Goal: Task Accomplishment & Management: Use online tool/utility

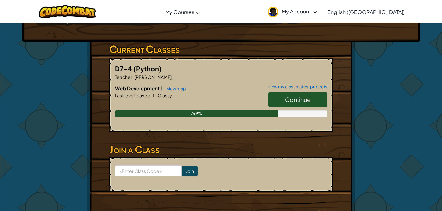
scroll to position [104, 0]
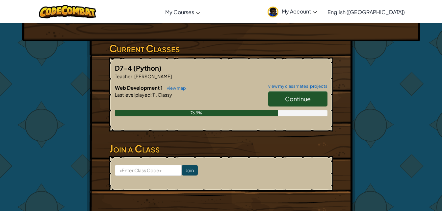
click at [295, 95] on span "Continue" at bounding box center [298, 99] width 26 height 8
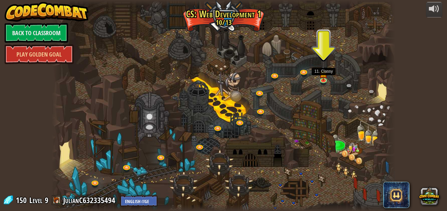
click at [325, 76] on img at bounding box center [323, 73] width 8 height 14
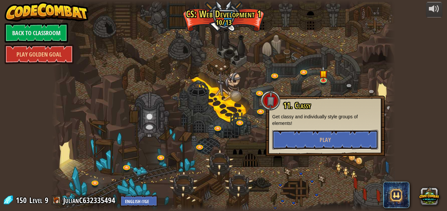
click at [323, 134] on button "Play" at bounding box center [325, 140] width 106 height 20
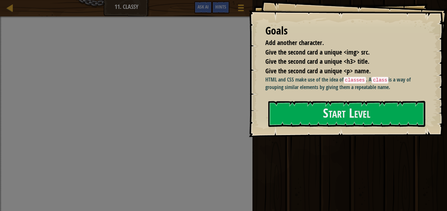
click at [306, 128] on div "Goals Add another character. Give the second card a unique <img> src. Give the …" at bounding box center [348, 68] width 198 height 137
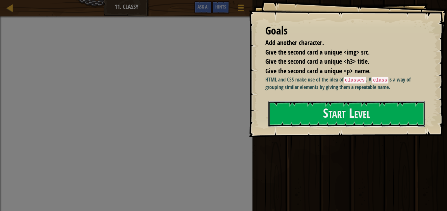
click at [306, 124] on button "Start Level" at bounding box center [346, 114] width 157 height 26
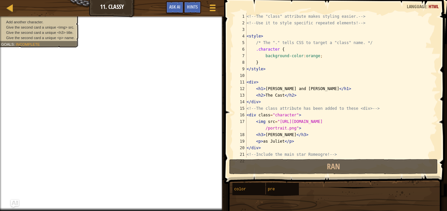
click at [189, 9] on span "Hints" at bounding box center [192, 7] width 11 height 6
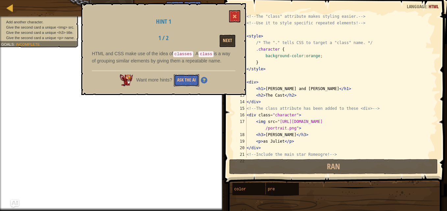
click at [190, 81] on button "Ask the AI" at bounding box center [186, 80] width 25 height 12
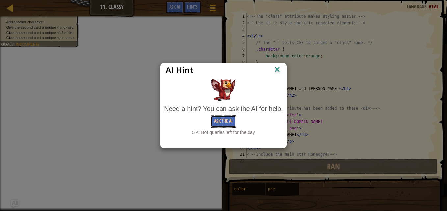
click at [221, 121] on button "Ask the AI" at bounding box center [222, 121] width 25 height 12
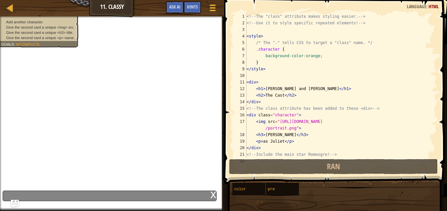
click at [174, 0] on div "Map Web Development 1 11. Classy Game Menu Done Hints Ask AI" at bounding box center [112, 8] width 224 height 16
click at [174, 1] on div "Map Web Development 1 11. Classy Game Menu Done Hints Ask AI" at bounding box center [112, 8] width 224 height 16
click at [174, 1] on button "Ask AI" at bounding box center [175, 7] width 18 height 12
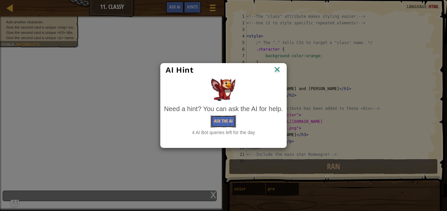
click at [215, 115] on button "Ask the AI" at bounding box center [222, 121] width 25 height 12
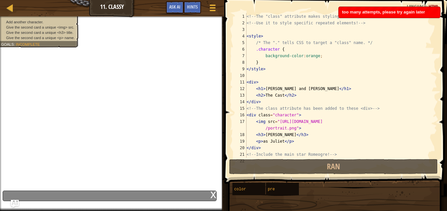
click at [191, 7] on span "Hints" at bounding box center [192, 7] width 11 height 6
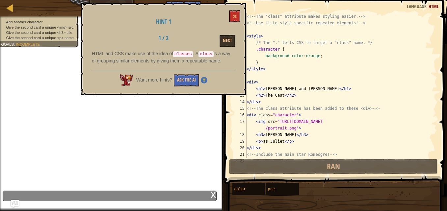
click at [248, 15] on div "<!-- The "class" attribute makes styling easier. --> <!-- Use it to style speci…" at bounding box center [338, 92] width 187 height 158
click at [234, 15] on span at bounding box center [234, 16] width 5 height 5
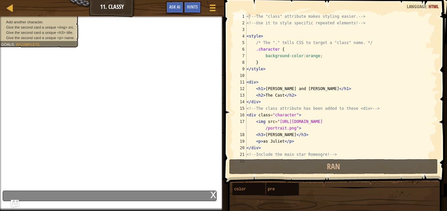
click at [313, 16] on div "<!-- The "class" attribute makes styling easier. --> <!-- Use it to style speci…" at bounding box center [338, 92] width 187 height 158
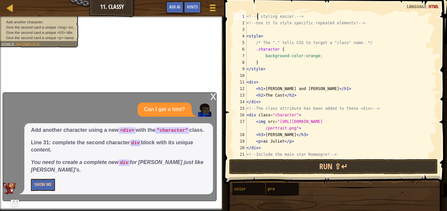
scroll to position [3, 4]
click at [293, 15] on div "<!-- s styling easier. --> <!-- Use it to style specific repeated elements! -->…" at bounding box center [338, 92] width 187 height 158
type textarea "< -->"
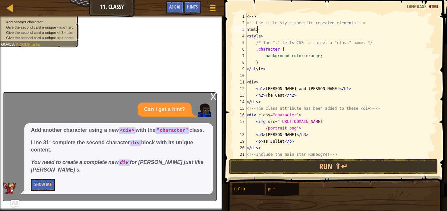
click at [245, 26] on div "2" at bounding box center [239, 23] width 13 height 7
click at [246, 30] on div "3" at bounding box center [239, 29] width 13 height 7
click at [243, 131] on div "17" at bounding box center [239, 124] width 13 height 13
click at [250, 128] on div "< --> <!-- Use it to style specific repeated elements! --> < html > < style > /…" at bounding box center [338, 92] width 187 height 158
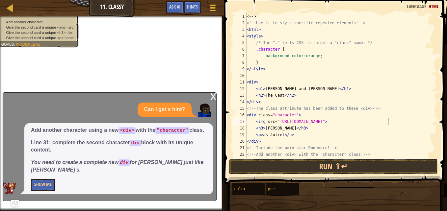
scroll to position [13, 0]
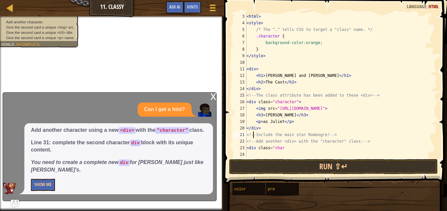
click at [252, 135] on div "< html > < style > /* The "." tells CSS to target a "class" name. */ .character…" at bounding box center [338, 92] width 187 height 158
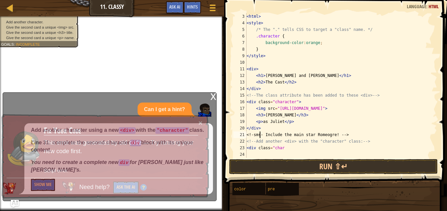
scroll to position [3, 1]
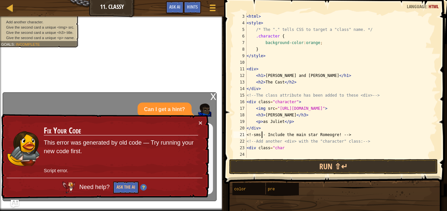
click at [256, 140] on div "< html > < style > /* The "." tells CSS to target a "class" name. */ .character…" at bounding box center [338, 92] width 187 height 158
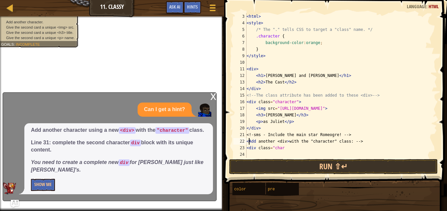
scroll to position [3, 0]
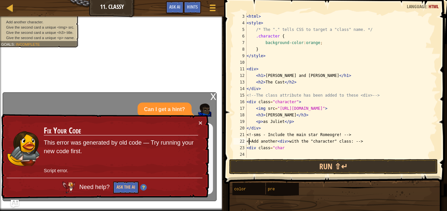
click at [248, 141] on div "< html > < style > /* The "." tells CSS to target a "class" name. */ .character…" at bounding box center [338, 92] width 187 height 158
click at [250, 135] on div "< html > < style > /* The "." tells CSS to target a "class" name. */ .character…" at bounding box center [338, 92] width 187 height 158
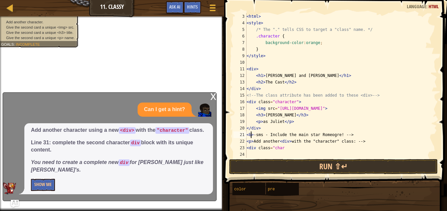
type textarea "<b>-sms - Include the main star Romeogre! -->"
click at [307, 170] on button "Run ⇧↵" at bounding box center [333, 166] width 209 height 15
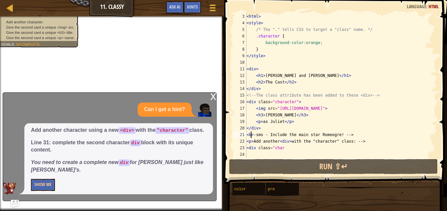
click at [250, 155] on div "< html > < style > /* The "." tells CSS to target a "class" name. */ .character…" at bounding box center [338, 92] width 187 height 158
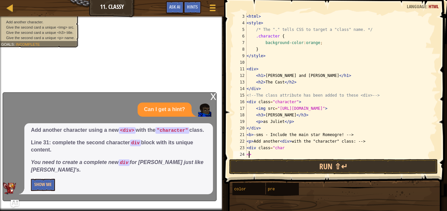
click at [248, 155] on div "< html > < style > /* The "." tells CSS to target a "class" name. */ .character…" at bounding box center [338, 92] width 187 height 158
click at [148, 136] on span "Add another character using a new <div> with the "character" class. Line 31: co…" at bounding box center [118, 150] width 175 height 47
click at [249, 119] on div "< html > < style > /* The "." tells CSS to target a "class" name. */ .character…" at bounding box center [338, 92] width 187 height 158
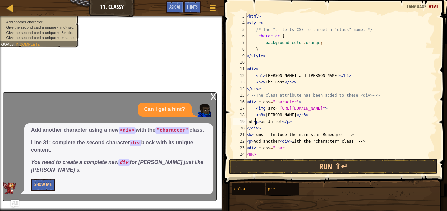
scroll to position [3, 1]
click at [246, 114] on div "18" at bounding box center [239, 115] width 13 height 7
click at [249, 110] on div "< html > < style > /* The "." tells CSS to target a "class" name. */ .character…" at bounding box center [338, 92] width 187 height 158
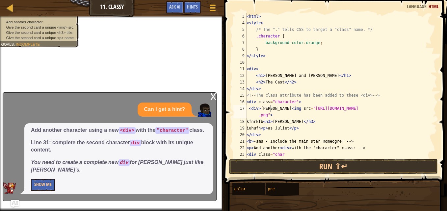
scroll to position [3, 2]
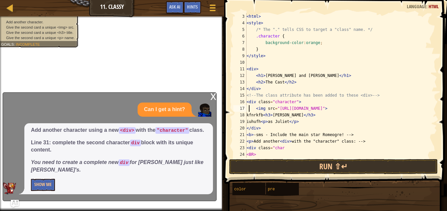
click at [262, 88] on div "< html > < style > /* The "." tells CSS to target a "class" name. */ .character…" at bounding box center [338, 92] width 187 height 158
click at [263, 67] on div "< html > < style > /* The "." tells CSS to target a "class" name. */ .character…" at bounding box center [338, 92] width 187 height 158
click at [267, 33] on div "< html > < style > /* The "." tells CSS to target a "class" name. */ .character…" at bounding box center [338, 92] width 187 height 158
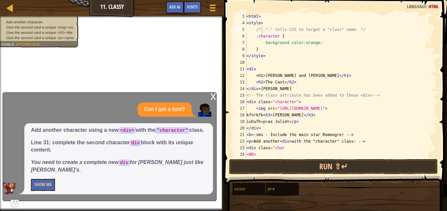
click at [211, 95] on div "x" at bounding box center [213, 96] width 6 height 7
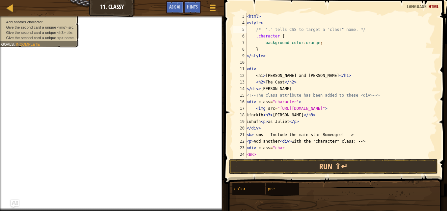
click at [262, 122] on div "< html > < style > /* "." tells CSS to target a "class" name. */ .character { b…" at bounding box center [338, 92] width 187 height 158
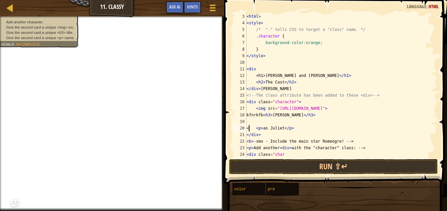
scroll to position [3, 0]
click at [248, 129] on div "< html > < style > /* "." tells CSS to target a "class" name. */ .character { b…" at bounding box center [338, 92] width 187 height 158
click at [251, 129] on div "< html > < style > /* "." tells CSS to target a "class" name. */ .character { b…" at bounding box center [338, 92] width 187 height 158
click at [254, 129] on div "< html > < style > /* "." tells CSS to target a "class" name. */ .character { b…" at bounding box center [338, 92] width 187 height 158
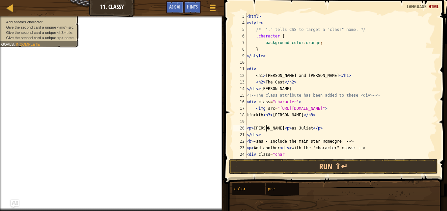
click at [247, 129] on div "< html > < style > /* "." tells CSS to target a "class" name. */ .character { b…" at bounding box center [338, 92] width 187 height 158
click at [248, 129] on div "< html > < style > /* "." tells CSS to target a "class" name. */ .character { b…" at bounding box center [338, 92] width 187 height 158
type textarea "<H2><p>[PERSON_NAME] <p>as [PERSON_NAME]</p>"
click at [212, 10] on span at bounding box center [212, 10] width 6 height 1
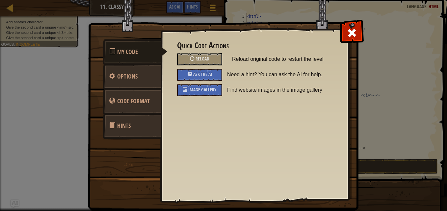
click at [213, 57] on div "Reload" at bounding box center [199, 59] width 45 height 12
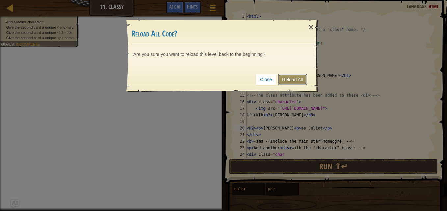
click at [297, 77] on link "Reload All" at bounding box center [292, 79] width 29 height 11
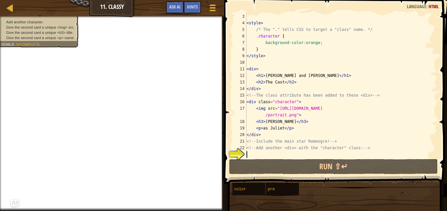
scroll to position [3, 0]
click at [212, 10] on span at bounding box center [212, 10] width 6 height 1
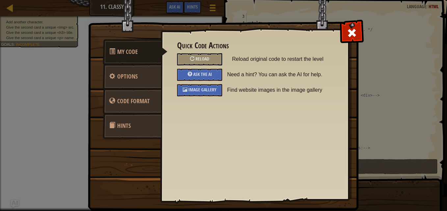
click at [192, 58] on div at bounding box center [192, 58] width 5 height 5
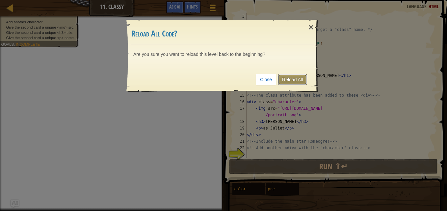
click at [293, 81] on link "Reload All" at bounding box center [292, 79] width 29 height 11
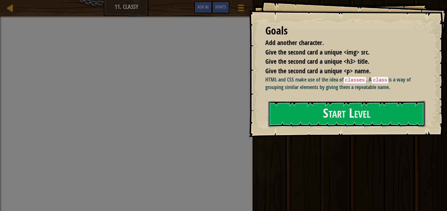
click at [348, 117] on button "Start Level" at bounding box center [346, 114] width 157 height 26
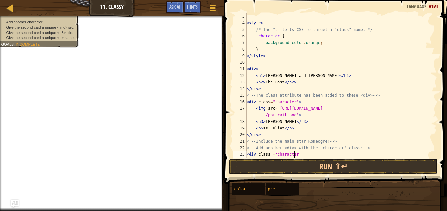
scroll to position [3, 4]
type textarea "<div class ="character">"
click at [211, 6] on div at bounding box center [212, 7] width 9 height 9
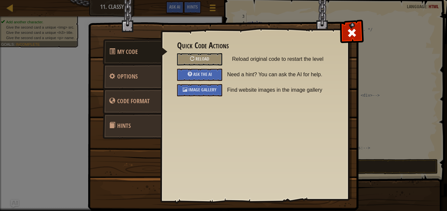
click at [199, 92] on span "Image Gallery" at bounding box center [202, 89] width 28 height 6
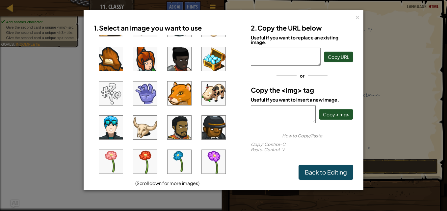
scroll to position [61, 0]
click at [218, 97] on img at bounding box center [214, 94] width 24 height 24
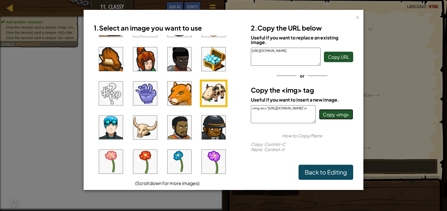
click at [333, 111] on button "Copy <img>" at bounding box center [336, 114] width 34 height 11
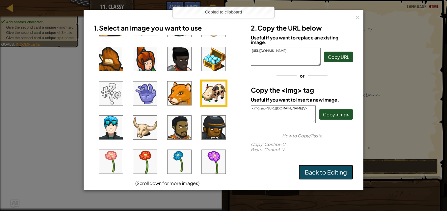
click at [319, 173] on link "Back to Editing" at bounding box center [325, 172] width 55 height 15
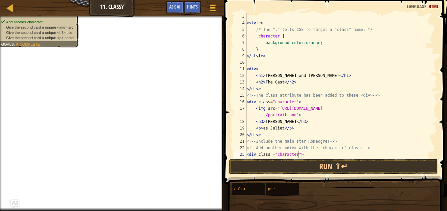
click at [310, 154] on div "< style > /* The "." tells CSS to target a "class" name. */ .character { backgr…" at bounding box center [338, 92] width 187 height 158
type textarea "<div class ="character">"
click at [304, 155] on div "< style > /* The "." tells CSS to target a "class" name. */ .character { backgr…" at bounding box center [338, 92] width 187 height 158
type textarea "<div class ="character">"
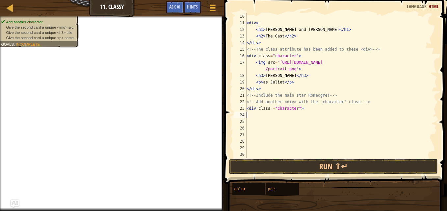
click at [258, 115] on div "< div > < h1 > Romeogre and Juliet </ h1 > < h2 > The Cast </ h2 > </ div > <!-…" at bounding box center [338, 92] width 187 height 158
paste textarea "<img src="https://codecombat.com/file/db/thang.type/52e95a5022efc8e709001743/po…"
type textarea "<img src="https://codecombat.com/file/db/thang.type/52e95a5022efc8e709001743/po…"
click at [258, 127] on div "< div > < h1 > Romeogre and Juliet </ h1 > < h2 > The Cast </ h2 > </ div > <!-…" at bounding box center [338, 92] width 187 height 158
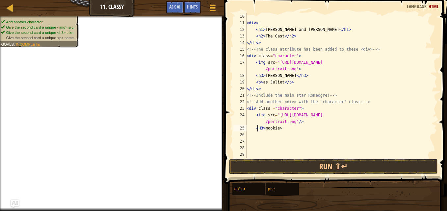
scroll to position [3, 1]
click at [282, 129] on div "< div > < h1 > Romeogre and Juliet </ h1 > < h2 > The Cast </ h2 > </ div > <!-…" at bounding box center [338, 92] width 187 height 158
click at [281, 130] on div "< div > < h1 > Romeogre and Juliet </ h1 > < h2 > The Cast </ h2 > </ div > <!-…" at bounding box center [338, 92] width 187 height 158
type textarea "<H3>mookie></h3>"
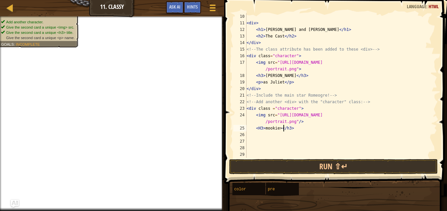
click at [298, 131] on div "< div > < h1 > Romeogre and Juliet </ h1 > < h2 > The Cast </ h2 > </ div > <!-…" at bounding box center [338, 92] width 187 height 158
click at [281, 132] on div "< div > < h1 > Romeogre and Juliet </ h1 > < h2 > The Cast </ h2 > </ div > <!-…" at bounding box center [338, 92] width 187 height 158
click at [278, 129] on div "< div > < h1 > Romeogre and Juliet </ h1 > < h2 > The Cast </ h2 > </ div > <!-…" at bounding box center [338, 92] width 187 height 158
type textarea "<H3>mookie</h3>"
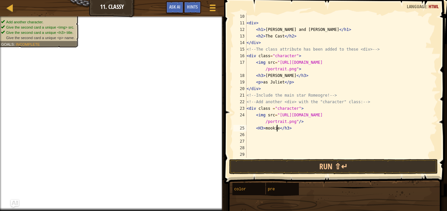
click at [304, 134] on div "< div > < h1 > Romeogre and Juliet </ h1 > < h2 > The Cast </ h2 > </ div > <!-…" at bounding box center [338, 92] width 187 height 158
click at [297, 133] on div "< div > < h1 > Romeogre and Juliet </ h1 > < h2 > The Cast </ h2 > </ div > <!-…" at bounding box center [338, 92] width 187 height 158
click at [299, 132] on div "< div > < h1 > Romeogre and Juliet </ h1 > < h2 > The Cast </ h2 > </ div > <!-…" at bounding box center [338, 92] width 187 height 158
click at [295, 130] on div "< div > < h1 > Romeogre and Juliet </ h1 > < h2 > The Cast </ h2 > </ div > <!-…" at bounding box center [338, 92] width 187 height 158
click at [278, 90] on div "< div > < h1 > Romeogre and Juliet </ h1 > < h2 > The Cast </ h2 > </ div > <!-…" at bounding box center [338, 92] width 187 height 158
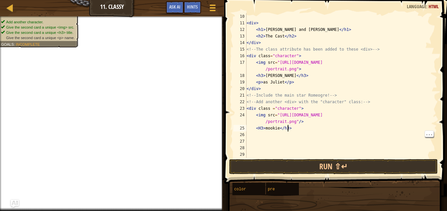
type textarea "</div>"
click at [263, 87] on div "< div > < h1 > Romeogre and Juliet </ h1 > < h2 > The Cast </ h2 > </ div > <!-…" at bounding box center [338, 92] width 187 height 158
click at [257, 135] on div "< div > < h1 > Romeogre and Juliet </ h1 > < h2 > The Cast </ h2 > </ div > <!-…" at bounding box center [338, 92] width 187 height 158
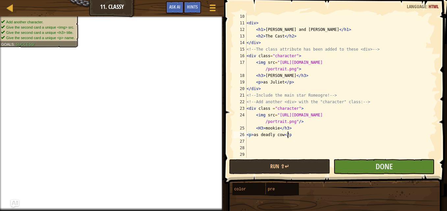
scroll to position [3, 3]
type textarea "<p>as deadly cow</p>"
click at [348, 169] on button "Done" at bounding box center [383, 166] width 101 height 15
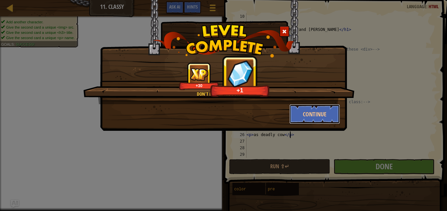
click at [320, 122] on button "Continue" at bounding box center [314, 114] width 51 height 20
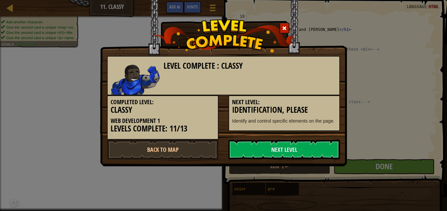
click at [256, 150] on link "Next Level" at bounding box center [283, 150] width 111 height 20
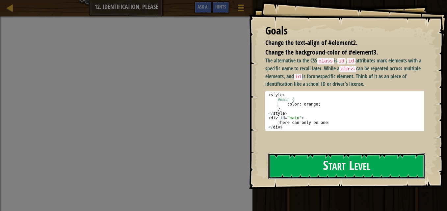
click at [289, 159] on button "Start Level" at bounding box center [346, 166] width 157 height 26
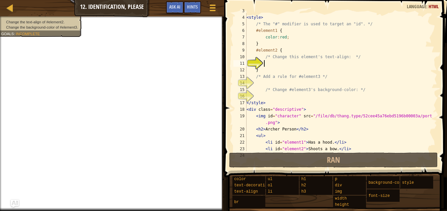
scroll to position [20, 0]
click at [275, 49] on div "< style > /* The "#" modifier is used to target an "id". */ #element1 { color :…" at bounding box center [338, 88] width 187 height 151
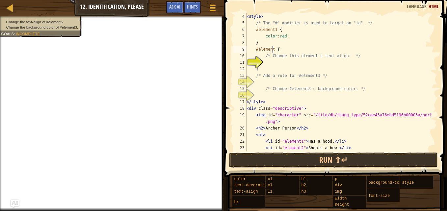
scroll to position [3, 2]
type textarea "#element {"
click at [267, 63] on div "< style > /* The "#" modifier is used to target an "id". */ #element1 { color :…" at bounding box center [338, 88] width 187 height 151
click at [246, 62] on div "11" at bounding box center [239, 62] width 13 height 7
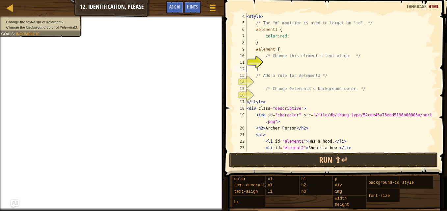
click at [246, 62] on div "11" at bounding box center [239, 62] width 13 height 7
type textarea "}"
click at [263, 62] on div "< style > /* The "#" modifier is used to target an "id". */ #element1 { color :…" at bounding box center [338, 88] width 187 height 151
click at [272, 49] on div "< style > /* The "#" modifier is used to target an "id". */ #element1 { color :…" at bounding box center [338, 88] width 187 height 151
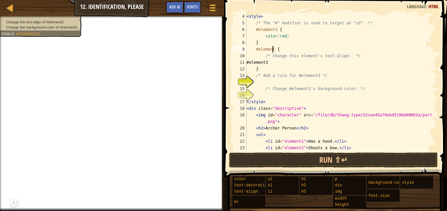
scroll to position [3, 2]
type textarea "#element {"
click at [258, 82] on div "< style > /* The "#" modifier is used to target an "id". */ #element1 { color :…" at bounding box center [338, 88] width 187 height 151
click at [272, 49] on div "< style > /* The "#" modifier is used to target an "id". */ #element1 { color :…" at bounding box center [338, 88] width 187 height 151
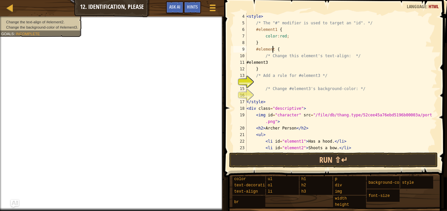
type textarea "#element2 {"
click at [261, 82] on div "< style > /* The "#" modifier is used to target an "id". */ #element1 { color :…" at bounding box center [338, 88] width 187 height 151
click at [307, 83] on div "< style > /* The "#" modifier is used to target an "id". */ #element1 { color :…" at bounding box center [338, 88] width 187 height 151
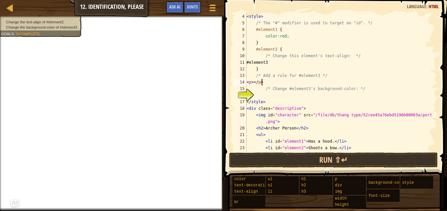
scroll to position [3, 2]
click at [296, 83] on div "< style > /* The "#" modifier is used to target an "id". */ #element1 { color :…" at bounding box center [338, 88] width 187 height 151
type textarea "<"
click at [269, 82] on div "< style > /* The "#" modifier is used to target an "id". */ #element1 { color :…" at bounding box center [338, 88] width 187 height 151
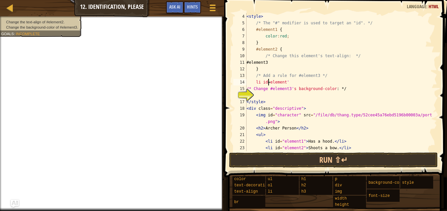
scroll to position [3, 2]
click at [290, 83] on div "< style > /* The "#" modifier is used to target an "id". */ #element1 { color :…" at bounding box center [338, 88] width 187 height 151
click at [255, 82] on div "< style > /* The "#" modifier is used to target an "id". */ #element1 { color :…" at bounding box center [338, 88] width 187 height 151
click at [291, 82] on div "< style > /* The "#" modifier is used to target an "id". */ #element1 { color :…" at bounding box center [338, 88] width 187 height 151
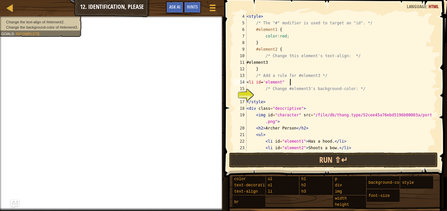
scroll to position [3, 3]
click at [271, 81] on div "< style > /* The "#" modifier is used to target an "id". */ #element1 { color :…" at bounding box center [338, 88] width 187 height 151
click at [291, 84] on div "< style > /* The "#" modifier is used to target an "id". */ #element1 { color :…" at bounding box center [338, 88] width 187 height 151
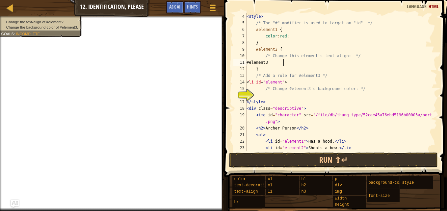
click at [286, 62] on div "< style > /* The "#" modifier is used to target an "id". */ #element1 { color :…" at bounding box center [338, 88] width 187 height 151
click at [263, 61] on div "< style > /* The "#" modifier is used to target an "id". */ #element1 { color :…" at bounding box center [338, 88] width 187 height 151
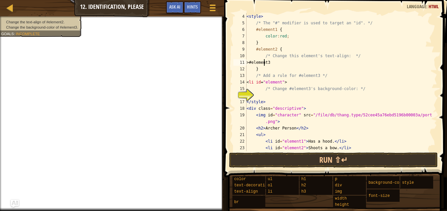
type textarea ">#element3"
click at [387, 186] on div "background-color" at bounding box center [388, 182] width 45 height 12
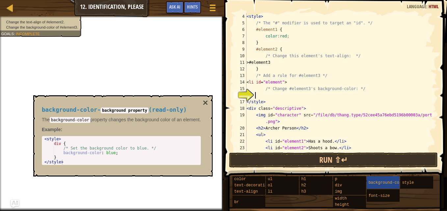
click at [264, 93] on div "< style > /* The "#" modifier is used to target an "id". */ #element1 { color :…" at bounding box center [338, 88] width 187 height 151
type textarea "<style>"
click at [108, 162] on div "< style > div { /* Set the background color to blue. */ background-color : blue…" at bounding box center [121, 155] width 156 height 37
type textarea "</style>"
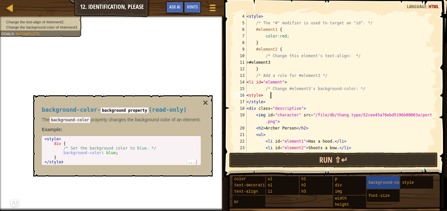
click at [276, 95] on div "< style > /* The "#" modifier is used to target an "id". */ #element1 { color :…" at bounding box center [338, 88] width 187 height 151
type textarea "<style>background: red"
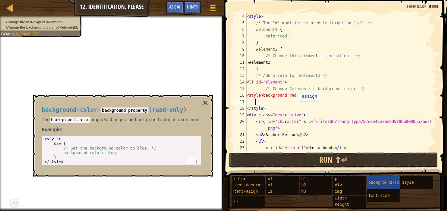
scroll to position [3, 0]
click at [204, 102] on button "×" at bounding box center [205, 102] width 5 height 9
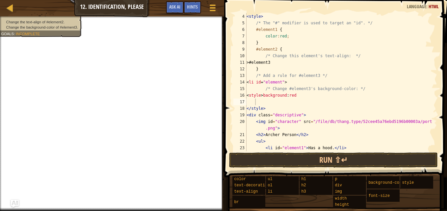
click at [310, 97] on div "< style > /* The "#" modifier is used to target an "id". */ #element1 { color :…" at bounding box center [338, 88] width 187 height 151
click at [382, 182] on span "background-color" at bounding box center [387, 183] width 38 height 5
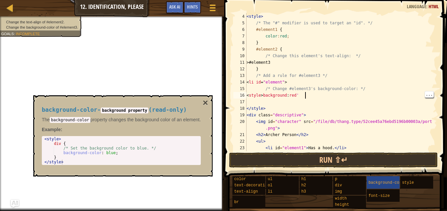
scroll to position [3, 4]
type textarea "<style>background: red;"
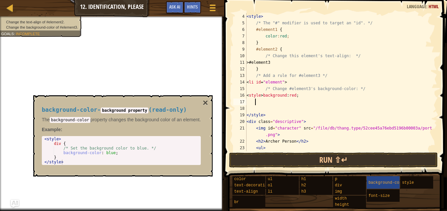
scroll to position [3, 0]
click at [206, 100] on button "×" at bounding box center [205, 102] width 5 height 9
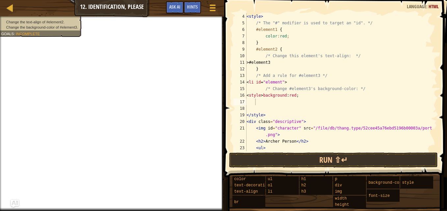
click at [269, 97] on div "< style > /* The "#" modifier is used to target an "id". */ #element1 { color :…" at bounding box center [338, 88] width 187 height 151
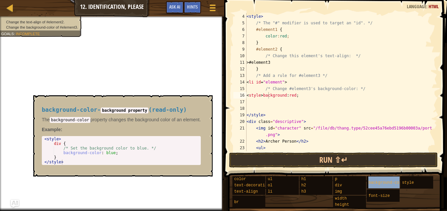
click at [384, 185] on span "background-color" at bounding box center [387, 183] width 38 height 5
click at [271, 95] on div "< style > /* The "#" modifier is used to target an "id". */ #element1 { color :…" at bounding box center [338, 88] width 187 height 151
click at [269, 97] on div "< style > /* The "#" modifier is used to target an "id". */ #element1 { color :…" at bounding box center [338, 88] width 187 height 151
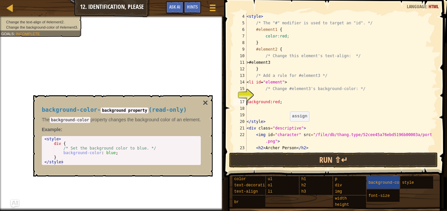
type textarea "background: red;"
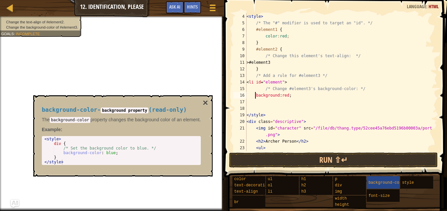
click at [294, 94] on div "< style > /* The "#" modifier is used to target an "id". */ #element1 { color :…" at bounding box center [338, 88] width 187 height 151
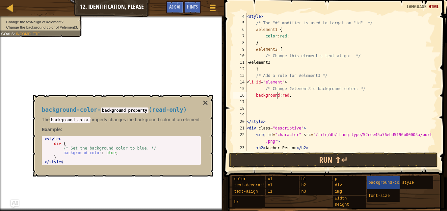
click at [276, 95] on div "< style > /* The "#" modifier is used to target an "id". */ #element1 { color :…" at bounding box center [338, 88] width 187 height 151
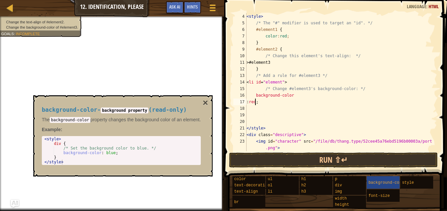
scroll to position [3, 1]
type textarea "background-color: red;"
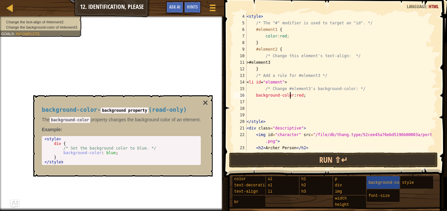
click at [307, 100] on div "< style > /* The "#" modifier is used to target an "id". */ #element1 { color :…" at bounding box center [338, 88] width 187 height 151
click at [307, 96] on div "< style > /* The "#" modifier is used to target an "id". */ #element1 { color :…" at bounding box center [338, 88] width 187 height 151
type textarea "background-color: red;"
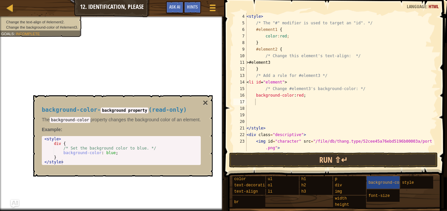
click at [204, 98] on button "×" at bounding box center [205, 102] width 5 height 9
click at [376, 185] on span "background-color" at bounding box center [387, 183] width 38 height 5
click at [300, 94] on div "< style > /* The "#" modifier is used to target an "id". */ #element1 { color :…" at bounding box center [338, 88] width 187 height 151
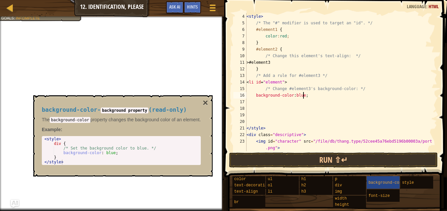
type textarea "background-color: blue;"
click at [209, 7] on div at bounding box center [212, 7] width 9 height 9
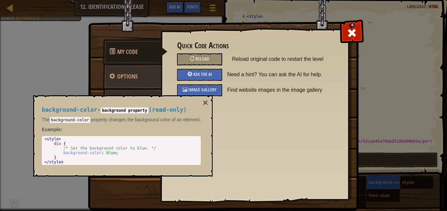
click at [190, 61] on div "Reload" at bounding box center [199, 59] width 45 height 12
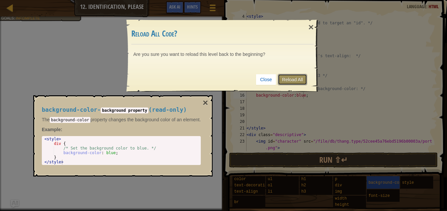
click at [293, 80] on link "Reload All" at bounding box center [292, 79] width 29 height 11
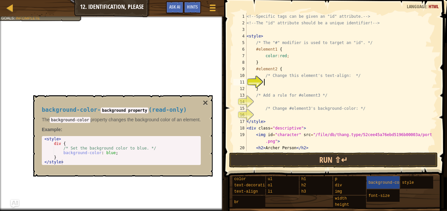
scroll to position [3, 1]
click at [203, 99] on button "×" at bounding box center [205, 102] width 5 height 9
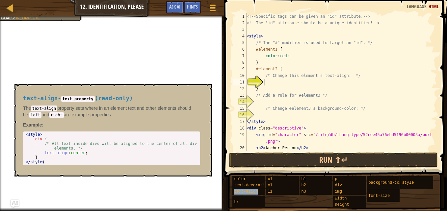
click at [247, 192] on span "text-align" at bounding box center [246, 191] width 24 height 5
type textarea "text-align:center;"
drag, startPoint x: 83, startPoint y: 152, endPoint x: 40, endPoint y: 153, distance: 43.1
click at [40, 153] on div "< style > div { /* All text inside divs will be aligned to the center of all di…" at bounding box center [111, 152] width 174 height 41
click at [264, 82] on div "<!-- Specific tags can be given an "id" attribute. --> <!-- The "id" attribute …" at bounding box center [338, 88] width 187 height 151
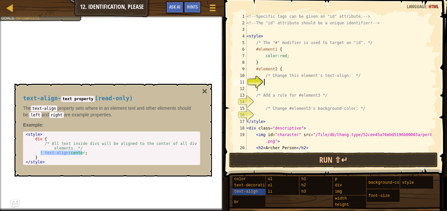
paste textarea "text-align:center;"
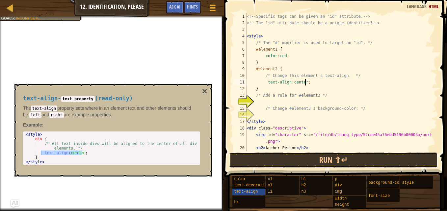
click at [328, 160] on button "Run ⇧↵" at bounding box center [333, 160] width 209 height 15
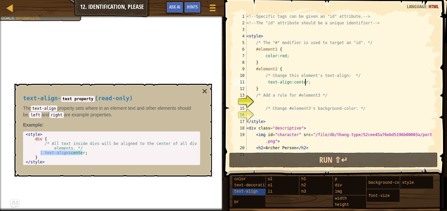
click at [204, 91] on button "×" at bounding box center [204, 91] width 5 height 9
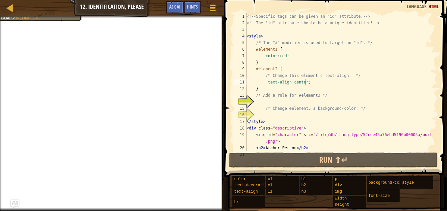
type textarea "/* Change #element3's background-color: */"
click at [268, 107] on div "<!-- Specific tags can be given an "id" attribute. --> <!-- The "id" attribute …" at bounding box center [338, 88] width 187 height 151
click at [258, 109] on div "<!-- Specific tags can be given an "id" attribute. --> <!-- The "id" attribute …" at bounding box center [338, 88] width 187 height 151
click at [258, 100] on div "<!-- Specific tags can be given an "id" attribute. --> <!-- The "id" attribute …" at bounding box center [338, 88] width 187 height 151
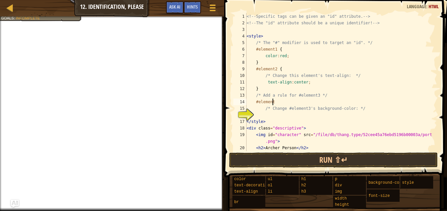
scroll to position [3, 2]
type textarea "#element3 {"
click at [261, 117] on div "<!-- Specific tags can be given an "id" attribute. --> <!-- The "id" attribute …" at bounding box center [338, 88] width 187 height 151
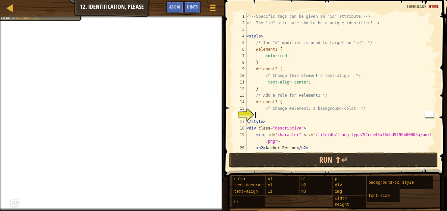
click at [390, 184] on span "background-color" at bounding box center [387, 183] width 38 height 5
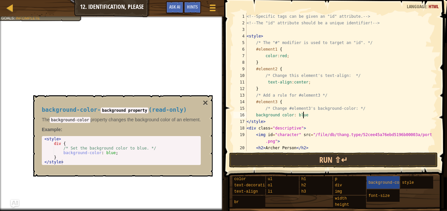
scroll to position [3, 4]
type textarea "background color: blue;"
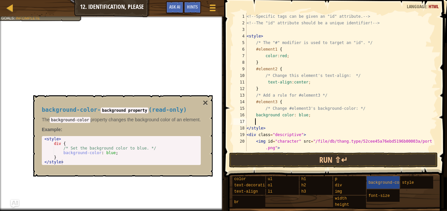
scroll to position [3, 0]
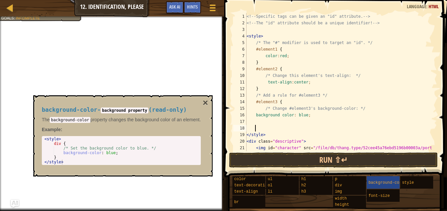
click at [205, 100] on button "×" at bounding box center [205, 102] width 5 height 9
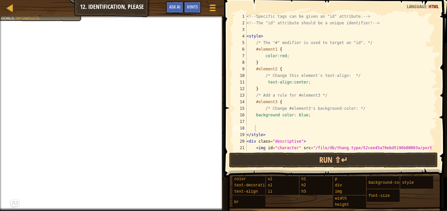
type textarea "#element3 {"
click at [253, 103] on div "<!-- Specific tags can be given an "id" attribute. --> <!-- The "id" attribute …" at bounding box center [338, 92] width 187 height 158
click at [260, 123] on div "<!-- Specific tags can be given an "id" attribute. --> <!-- The "id" attribute …" at bounding box center [338, 92] width 187 height 158
click at [254, 112] on div "<!-- Specific tags can be given an "id" attribute. --> <!-- The "id" attribute …" at bounding box center [338, 92] width 187 height 158
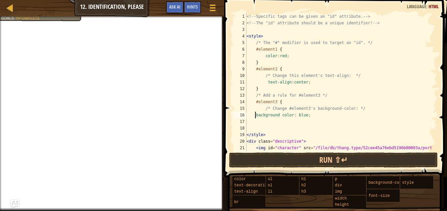
click at [258, 98] on div "<!-- Specific tags can be given an "id" attribute. --> <!-- The "id" attribute …" at bounding box center [338, 92] width 187 height 158
click at [264, 90] on div "<!-- Specific tags can be given an "id" attribute. --> <!-- The "id" attribute …" at bounding box center [338, 92] width 187 height 158
type textarea "}"
click at [259, 127] on div "<!-- Specific tags can be given an "id" attribute. --> <!-- The "id" attribute …" at bounding box center [338, 92] width 187 height 158
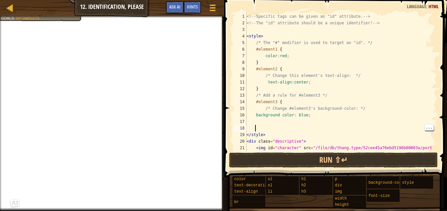
click at [289, 106] on div "<!-- Specific tags can be given an "id" attribute. --> <!-- The "id" attribute …" at bounding box center [338, 92] width 187 height 158
click at [287, 102] on div "<!-- Specific tags can be given an "id" attribute. --> <!-- The "id" attribute …" at bounding box center [338, 92] width 187 height 158
type textarea "#element3 {"
click at [253, 122] on div "<!-- Specific tags can be given an "id" attribute. --> <!-- The "id" attribute …" at bounding box center [338, 92] width 187 height 158
type textarea "?"
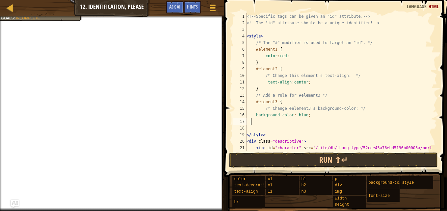
type textarea "/"
type textarea "]"
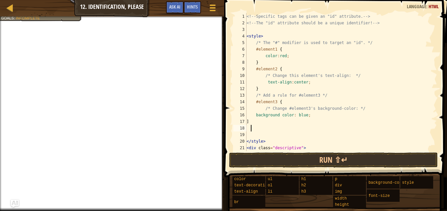
scroll to position [3, 0]
click at [254, 123] on div "<!-- Specific tags can be given an "id" attribute. --> <!-- The "id" attribute …" at bounding box center [338, 92] width 187 height 158
type textarea "]"
type textarea "}"
click at [255, 122] on div "<!-- Specific tags can be given an "id" attribute. --> <!-- The "id" attribute …" at bounding box center [338, 88] width 187 height 151
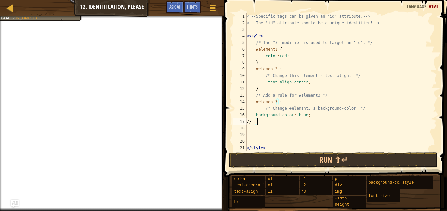
scroll to position [3, 1]
type textarea "}"
click at [272, 123] on div "<!-- Specific tags can be given an "id" attribute. --> <!-- The "id" attribute …" at bounding box center [338, 88] width 187 height 151
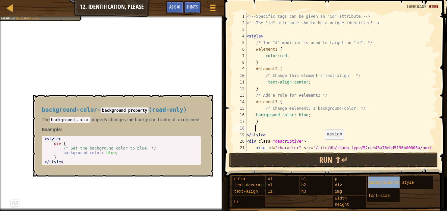
click at [375, 183] on span "background-color" at bounding box center [387, 183] width 38 height 5
click at [278, 116] on div "<!-- Specific tags can be given an "id" attribute. --> <!-- The "id" attribute …" at bounding box center [338, 92] width 187 height 158
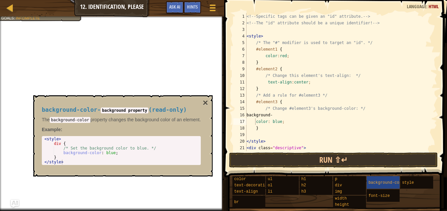
click at [207, 102] on button "×" at bounding box center [205, 102] width 5 height 9
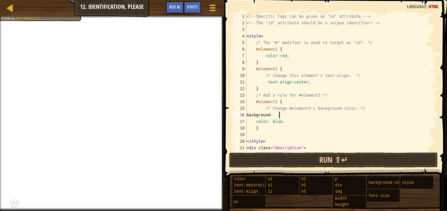
scroll to position [3, 2]
click at [279, 116] on div "<!-- Specific tags can be given an "id" attribute. --> <!-- The "id" attribute …" at bounding box center [338, 92] width 187 height 158
click at [255, 122] on div "<!-- Specific tags can be given an "id" attribute. --> <!-- The "id" attribute …" at bounding box center [338, 92] width 187 height 158
type textarea "background-color: blue;"
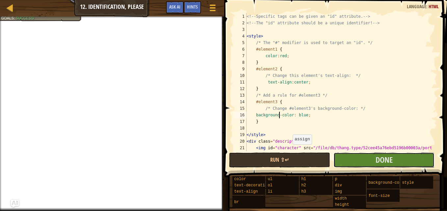
click at [349, 154] on button "Done" at bounding box center [383, 160] width 101 height 15
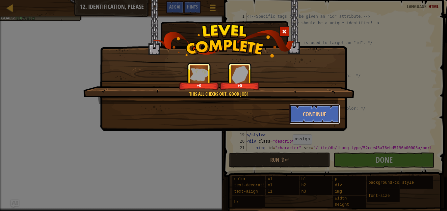
click at [319, 115] on button "Continue" at bounding box center [314, 114] width 51 height 20
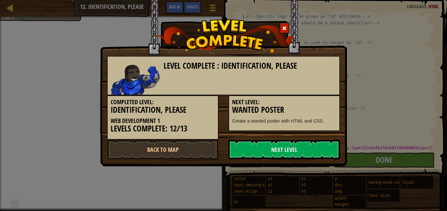
click at [266, 149] on link "Next Level" at bounding box center [283, 150] width 111 height 20
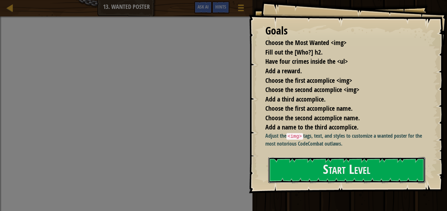
click at [285, 174] on button "Start Level" at bounding box center [346, 170] width 157 height 26
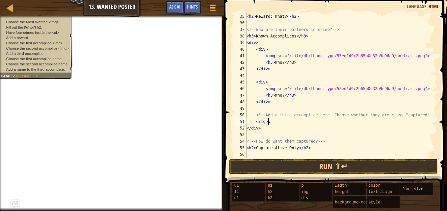
scroll to position [3, 1]
click at [279, 95] on div "< h2 > Reward: What? </ h2 > <!-- Who are their partners in crime? --> < h3 > K…" at bounding box center [338, 92] width 187 height 158
click at [279, 63] on div "< h2 > Reward: What? </ h2 > <!-- Who are their partners in crime? --> < h3 > K…" at bounding box center [338, 92] width 187 height 158
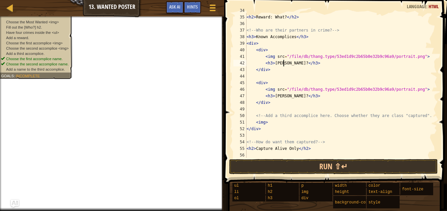
click at [282, 149] on div "<!-- What is the reward? --> < h2 > Reward: What? </ h2 > <!-- Who are their pa…" at bounding box center [338, 86] width 187 height 158
type textarea "<h2>Capture Alive Only</h2>"
click at [254, 109] on div "<!-- What is the reward? --> < h2 > Reward: What? </ h2 > <!-- Who are their pa…" at bounding box center [338, 86] width 187 height 158
click at [256, 110] on div "<!-- What is the reward? --> < h2 > Reward: What? </ h2 > <!-- Who are their pa…" at bounding box center [338, 86] width 187 height 158
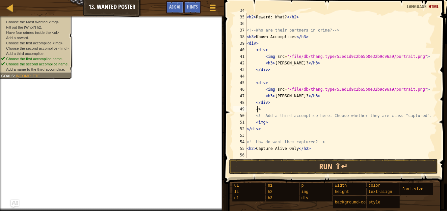
click at [257, 110] on div "<!-- What is the reward? --> < h2 > Reward: What? </ h2 > <!-- Who are their pa…" at bounding box center [338, 86] width 187 height 158
click at [260, 109] on div "<!-- What is the reward? --> < h2 > Reward: What? </ h2 > <!-- Who are their pa…" at bounding box center [338, 86] width 187 height 158
type textarea "<"
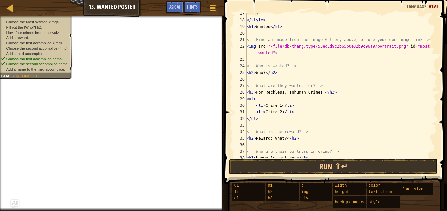
scroll to position [109, 0]
click at [279, 106] on div "} </ style > < h1 > Wanted </ h1 > <!-- Find an image from the Image Gallery ab…" at bounding box center [338, 88] width 187 height 158
click at [280, 112] on div "} </ style > < h1 > Wanted </ h1 > <!-- Find an image from the Image Gallery ab…" at bounding box center [338, 88] width 187 height 158
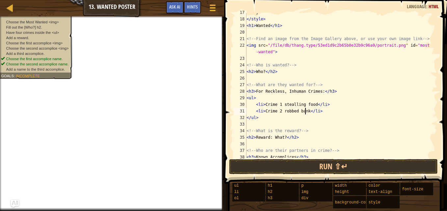
click at [262, 72] on div "} </ style > < h1 > Wanted </ h1 > <!-- Find an image from the Image Gallery ab…" at bounding box center [338, 88] width 187 height 158
click at [260, 118] on div "} </ style > < h1 > Wanted </ h1 > <!-- Find an image from the Image Gallery ab…" at bounding box center [338, 88] width 187 height 158
click at [247, 118] on div "} </ style > < h1 > Wanted </ h1 > <!-- Find an image from the Image Gallery ab…" at bounding box center [338, 88] width 187 height 158
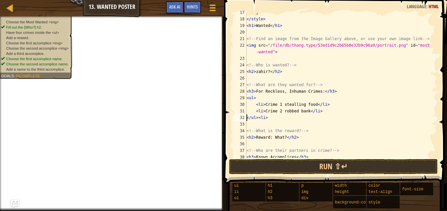
click at [270, 117] on div "} </ style > < h1 > Wanted </ h1 > <!-- Find an image from the Image Gallery ab…" at bounding box center [338, 88] width 187 height 158
click at [307, 116] on div "} </ style > < h1 > Wanted </ h1 > <!-- Find an image from the Image Gallery ab…" at bounding box center [338, 88] width 187 height 158
click at [306, 117] on div "} </ style > < h1 > Wanted </ h1 > <!-- Find an image from the Image Gallery ab…" at bounding box center [338, 88] width 187 height 158
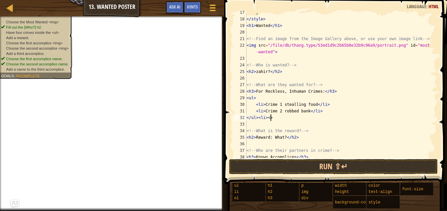
click at [268, 118] on div "} </ style > < h1 > Wanted </ h1 > <!-- Find an image from the Image Gallery ab…" at bounding box center [338, 88] width 187 height 158
click at [271, 119] on div "} </ style > < h1 > Wanted </ h1 > <!-- Find an image from the Image Gallery ab…" at bounding box center [338, 88] width 187 height 158
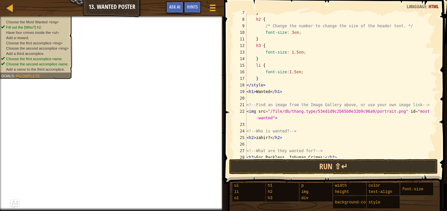
scroll to position [43, 0]
click at [268, 92] on div "} h2 { /* Change the number to change the size of the header text. */ font-size…" at bounding box center [338, 89] width 187 height 158
click at [254, 90] on div "} h2 { /* Change the number to change the size of the header text. */ font-size…" at bounding box center [338, 89] width 187 height 158
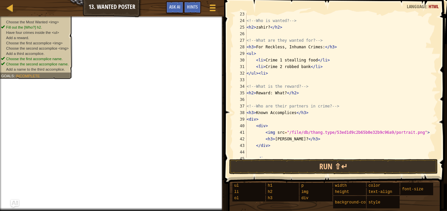
scroll to position [155, 0]
click at [281, 92] on div "<!-- Who is wanted? --> < h2 > zahir? </ h2 > <!-- What are they wanted for? --…" at bounding box center [338, 89] width 187 height 158
click at [290, 92] on div "<!-- Who is wanted? --> < h2 > zahir? </ h2 > <!-- What are they wanted for? --…" at bounding box center [338, 89] width 187 height 158
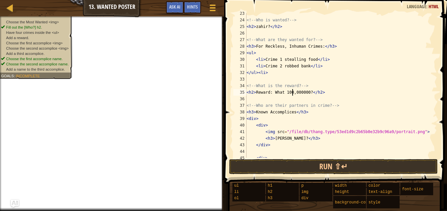
click at [298, 92] on div "<!-- Who is wanted? --> < h2 > zahir? </ h2 > <!-- What are they wanted for? --…" at bounding box center [338, 89] width 187 height 158
click at [307, 92] on div "<!-- Who is wanted? --> < h2 > zahir? </ h2 > <!-- What are they wanted for? --…" at bounding box center [338, 89] width 187 height 158
click at [283, 92] on div "<!-- Who is wanted? --> < h2 > zahir? </ h2 > <!-- What are they wanted for? --…" at bounding box center [338, 89] width 187 height 158
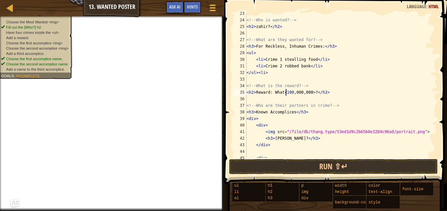
scroll to position [3, 3]
click at [309, 93] on div "<!-- Who is wanted? --> < h2 > zahir? </ h2 > <!-- What are they wanted for? --…" at bounding box center [338, 89] width 187 height 158
type textarea "<h2>Reward: What 100,000,000?</h2>"
